Goal: Check status: Check status

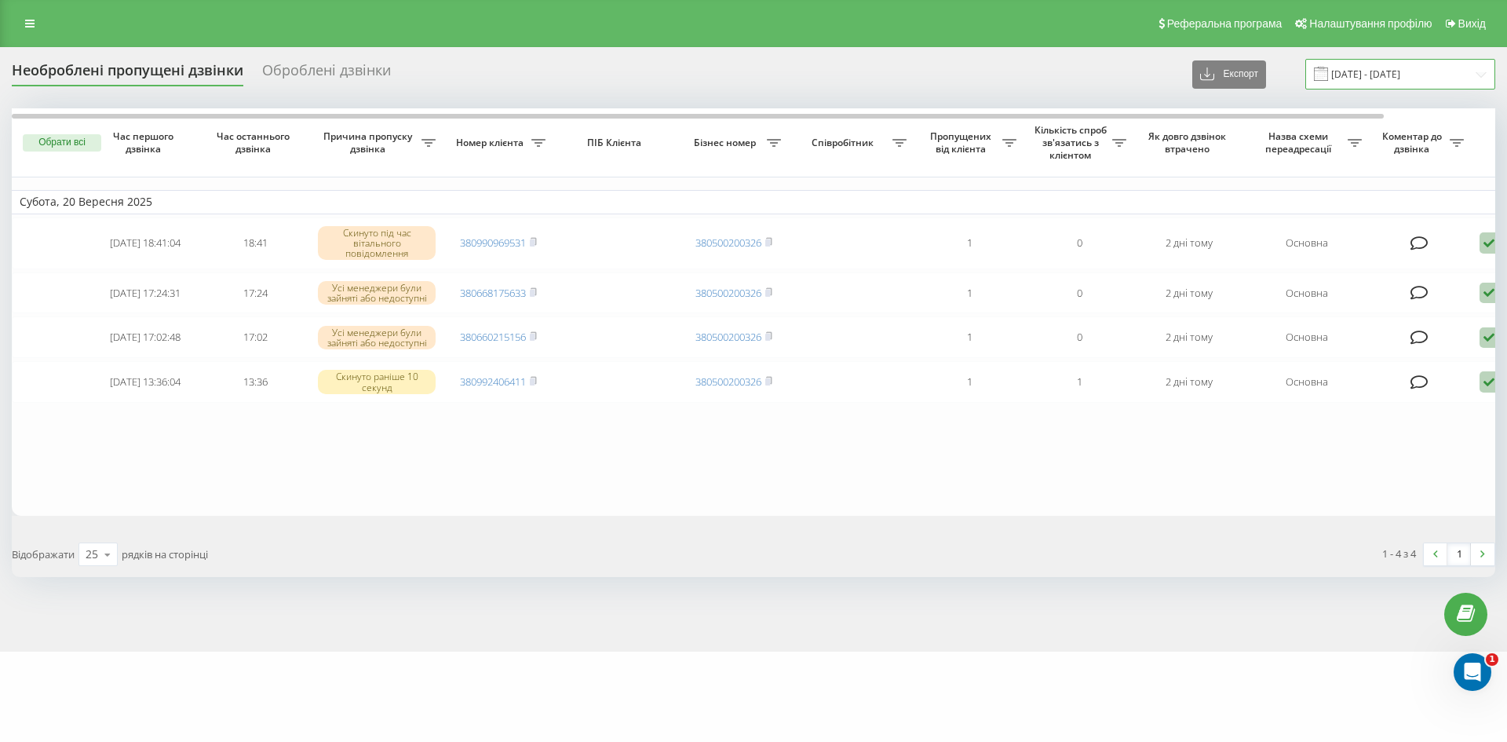
click at [1371, 76] on input "[DATE] - [DATE]" at bounding box center [1400, 74] width 190 height 31
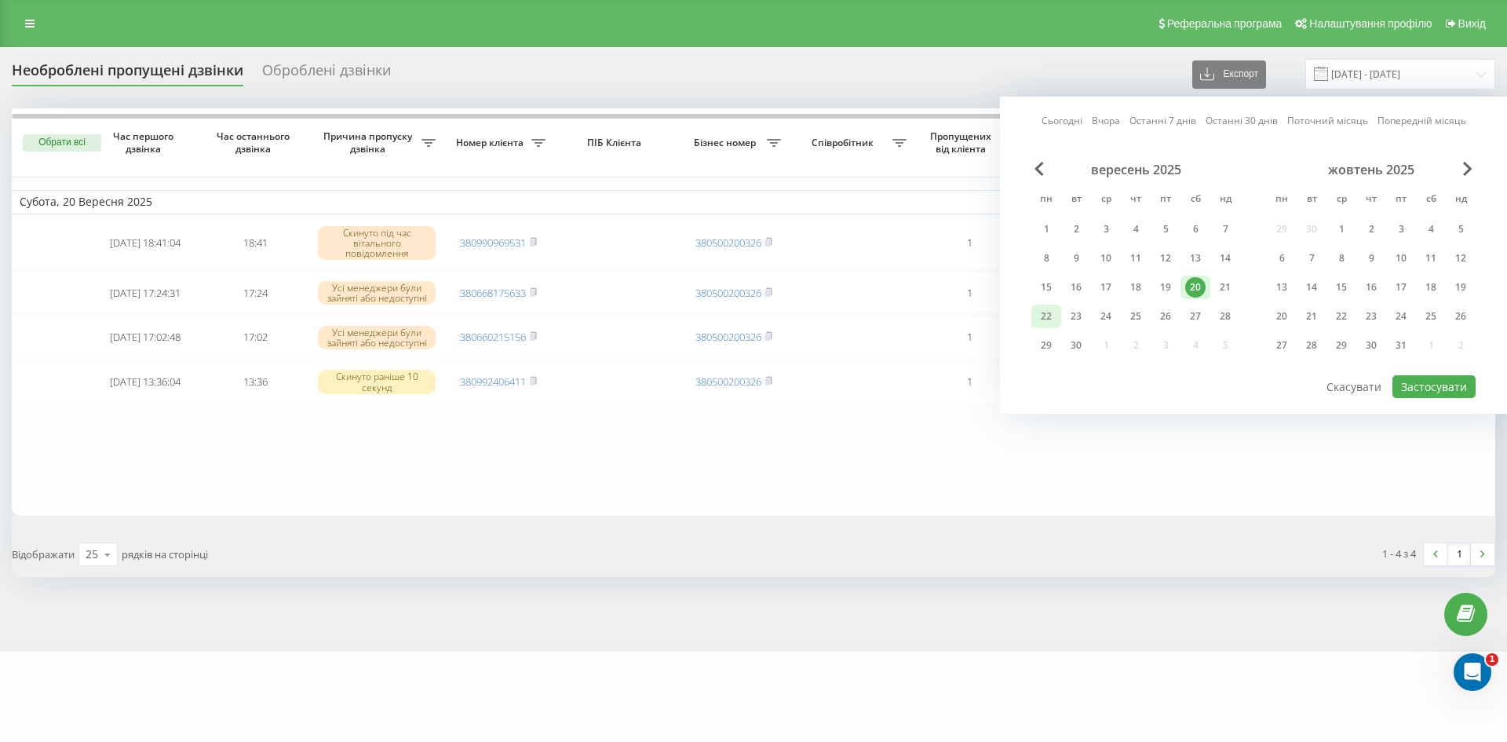
click at [1052, 321] on div "22" at bounding box center [1046, 316] width 20 height 20
click at [1049, 322] on div "22" at bounding box center [1046, 316] width 20 height 20
click at [1428, 392] on button "Застосувати" at bounding box center [1434, 386] width 83 height 23
type input "[DATE] - [DATE]"
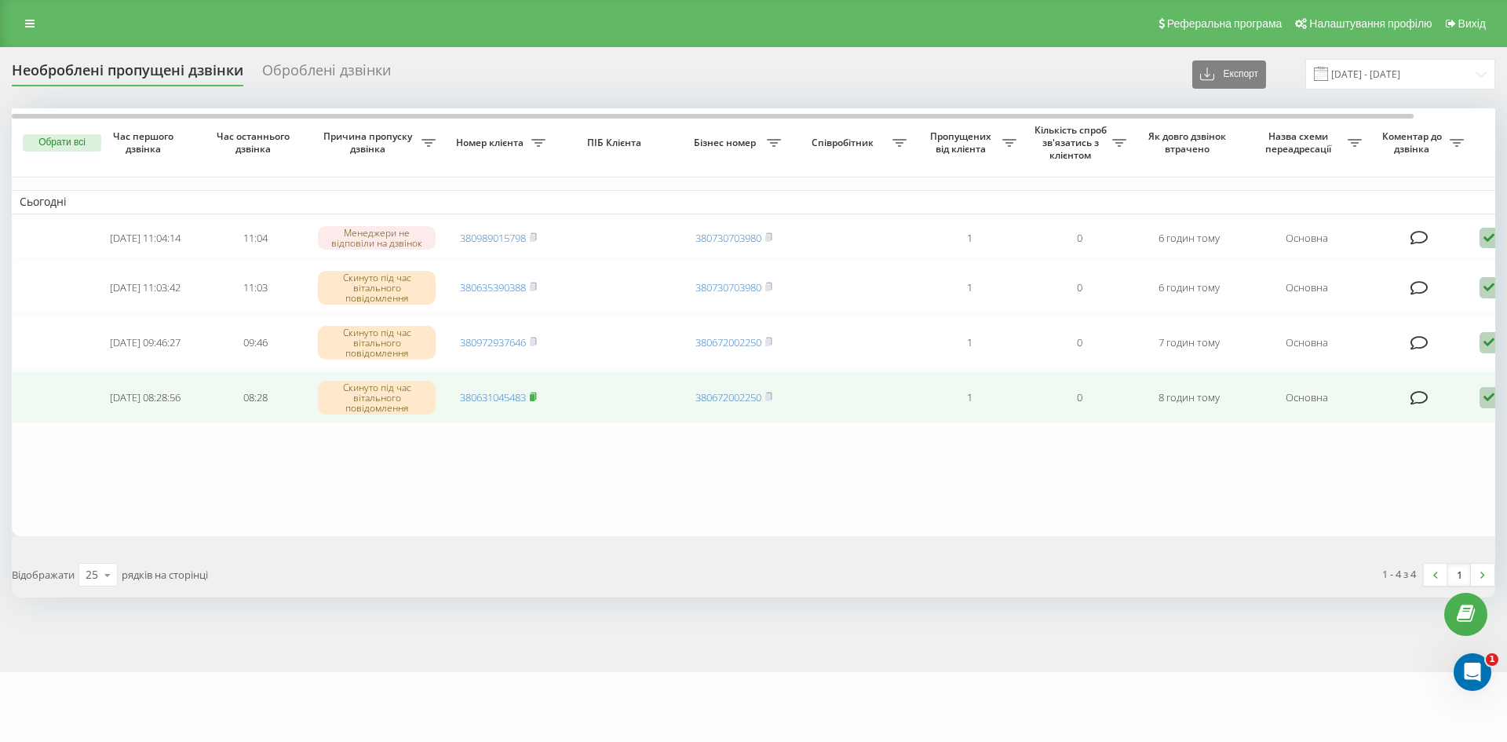
click at [537, 401] on icon at bounding box center [533, 396] width 7 height 9
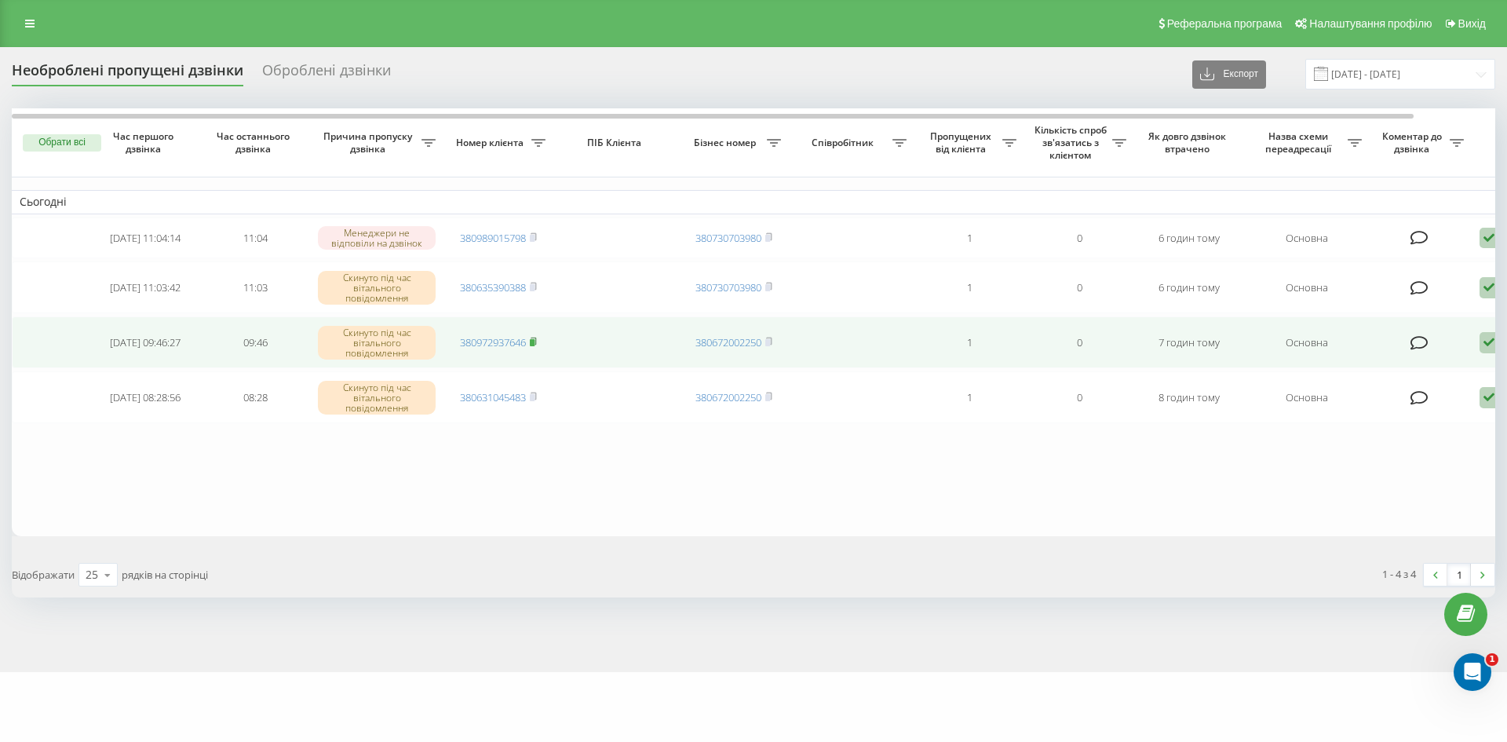
click at [535, 344] on rect at bounding box center [532, 342] width 5 height 7
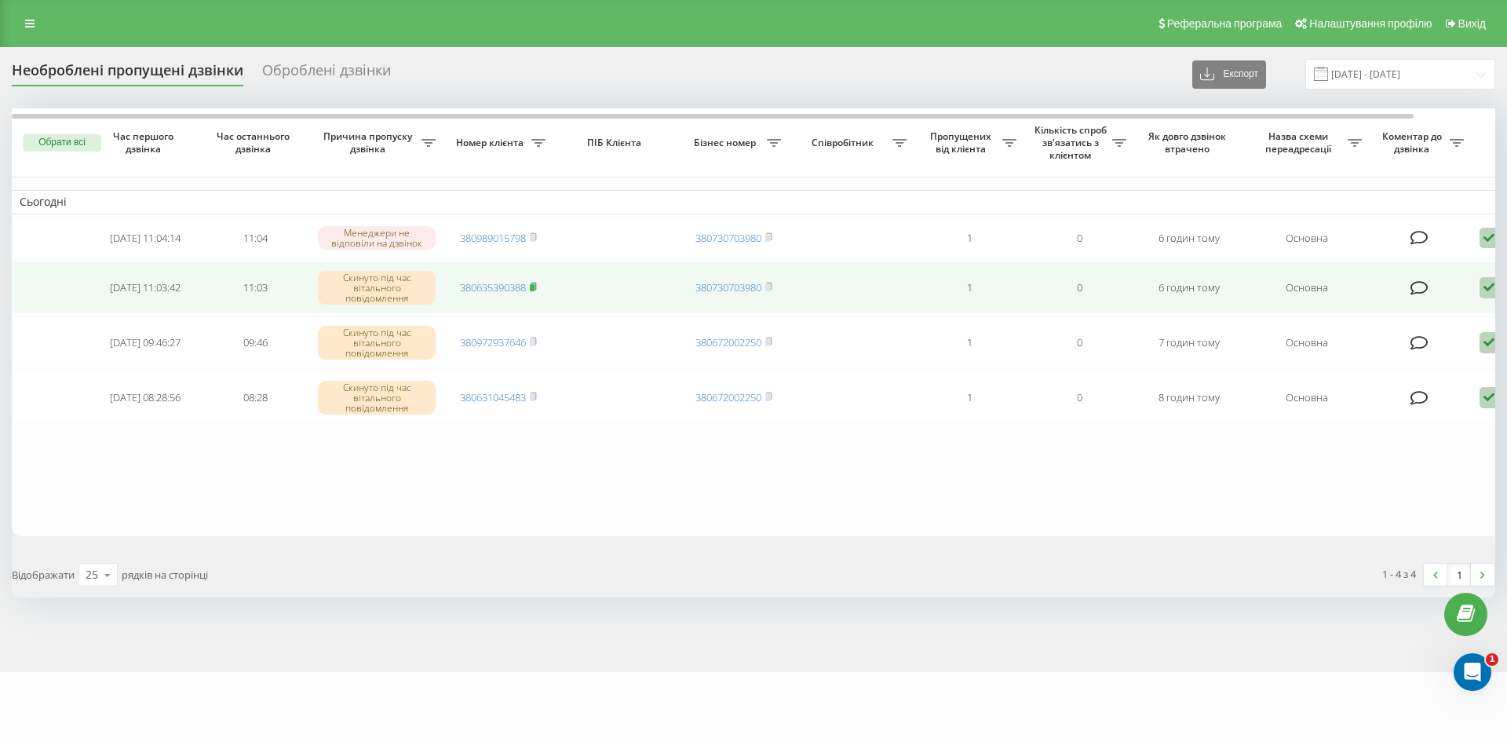
click at [535, 289] on rect at bounding box center [532, 287] width 5 height 7
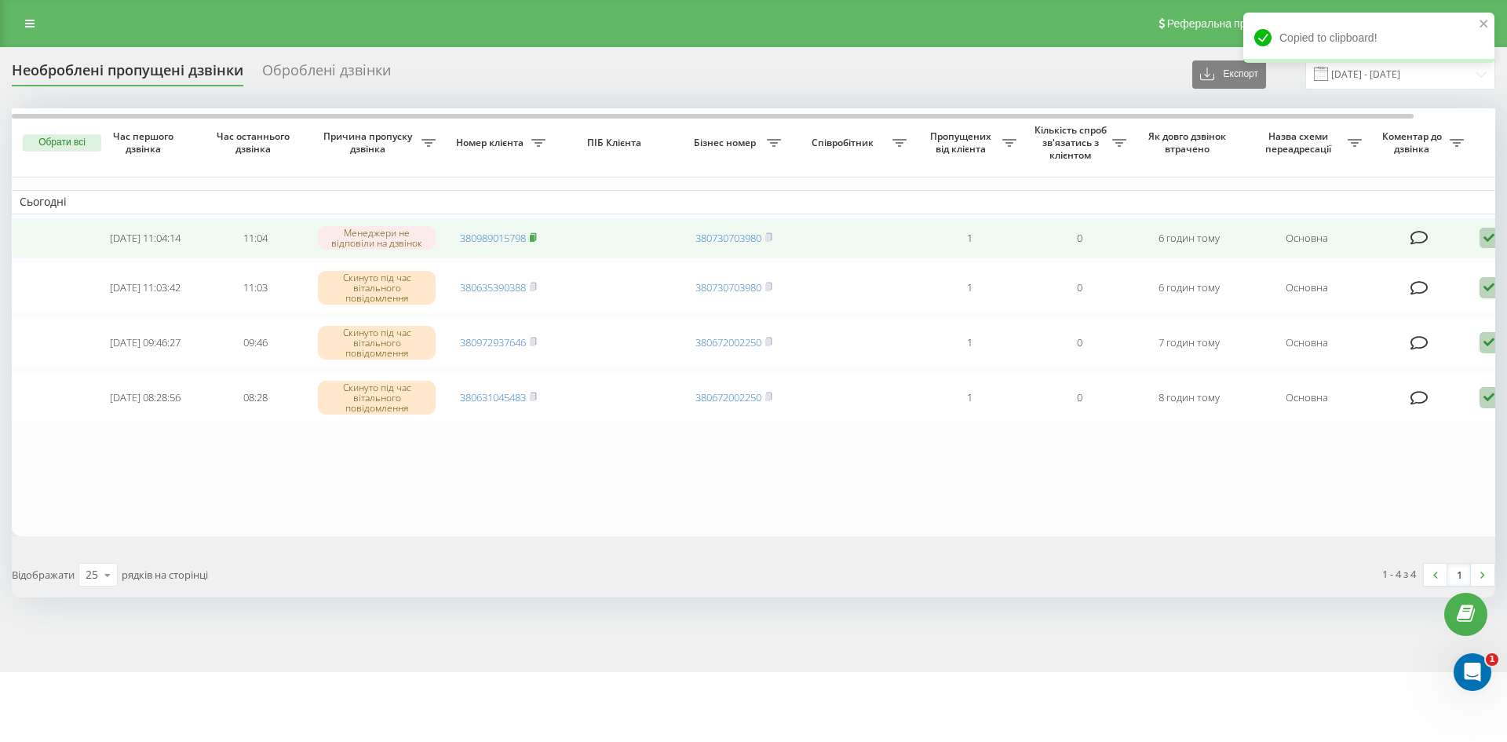
click at [535, 239] on rect at bounding box center [532, 238] width 5 height 7
